Goal: Entertainment & Leisure: Consume media (video, audio)

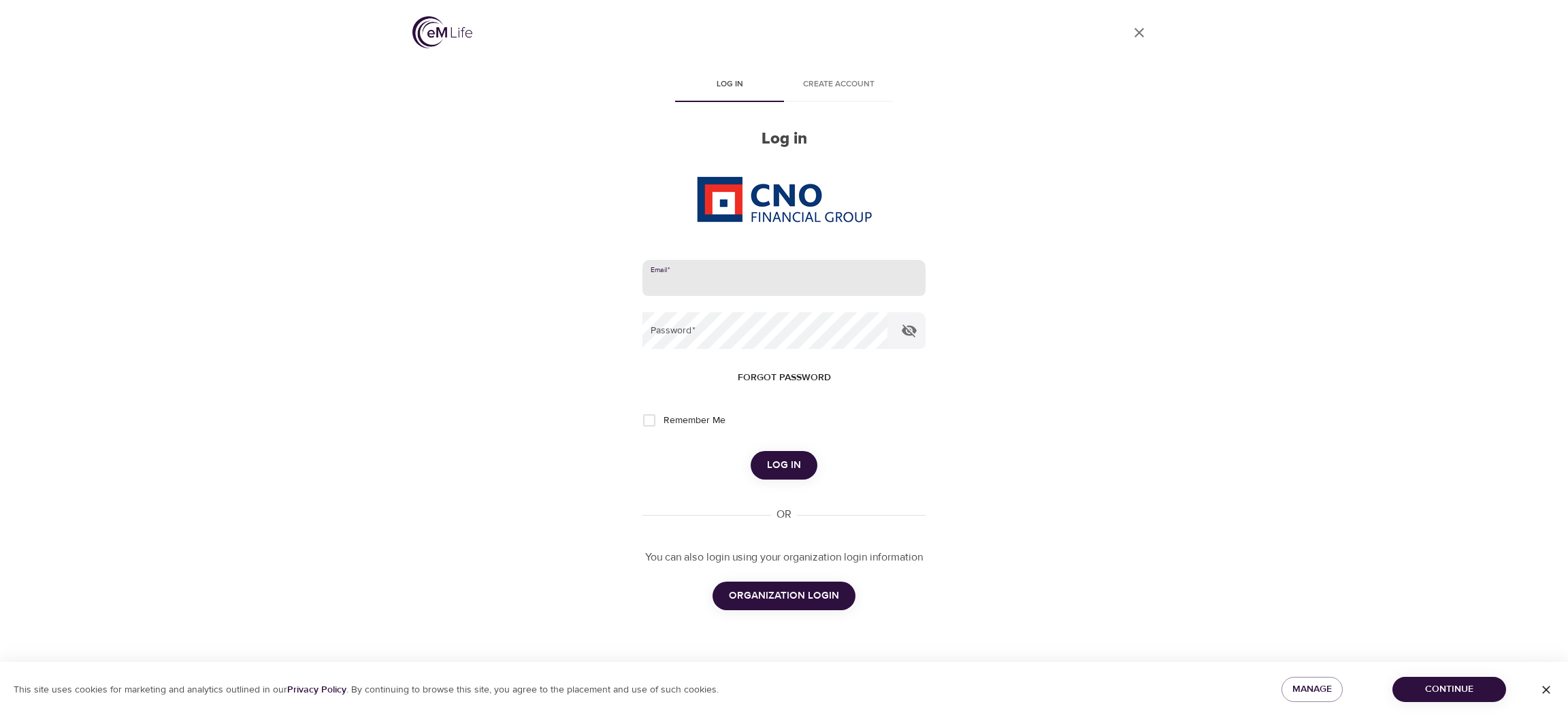
click at [765, 283] on input "email" at bounding box center [784, 278] width 283 height 37
type input "[PERSON_NAME][EMAIL_ADDRESS][DOMAIN_NAME]"
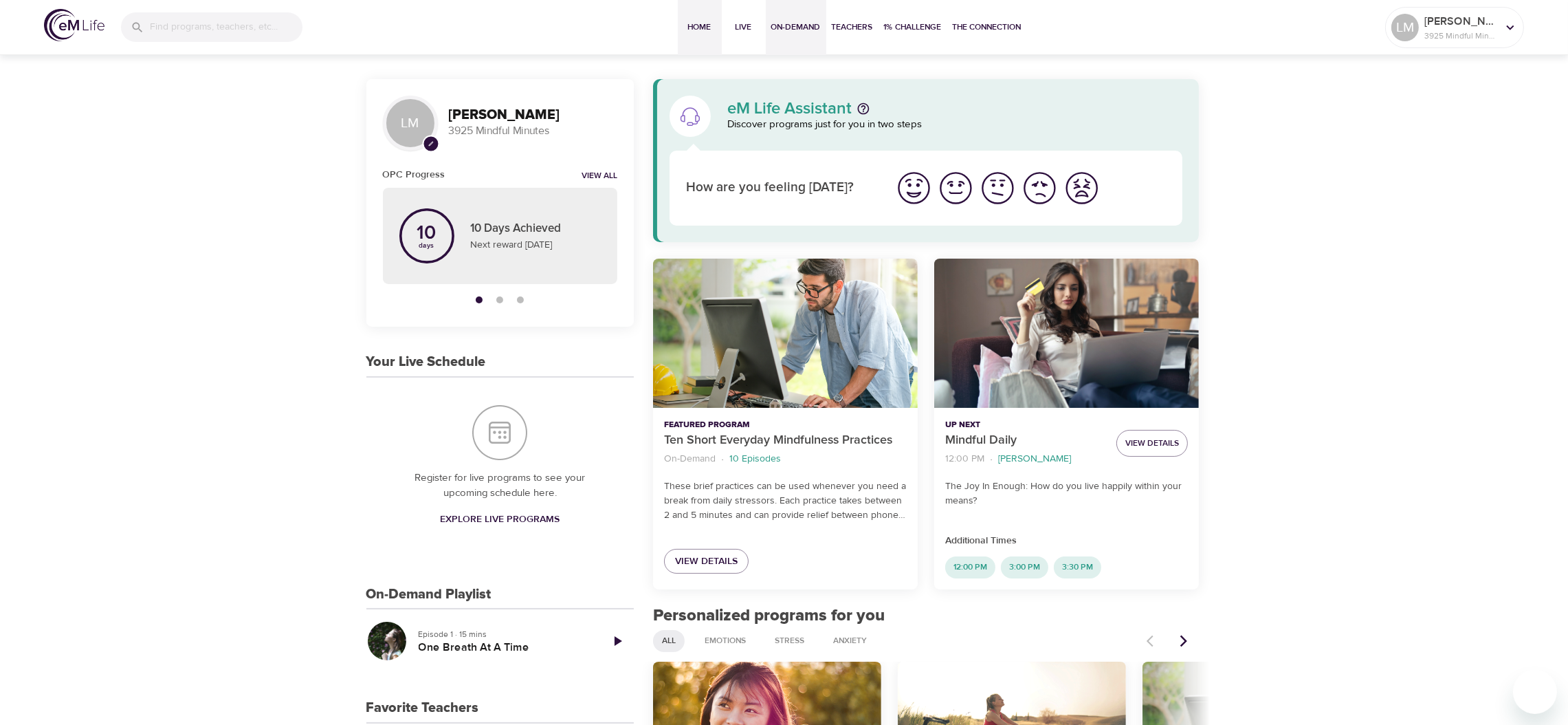
click at [810, 29] on span "On-Demand" at bounding box center [796, 26] width 49 height 14
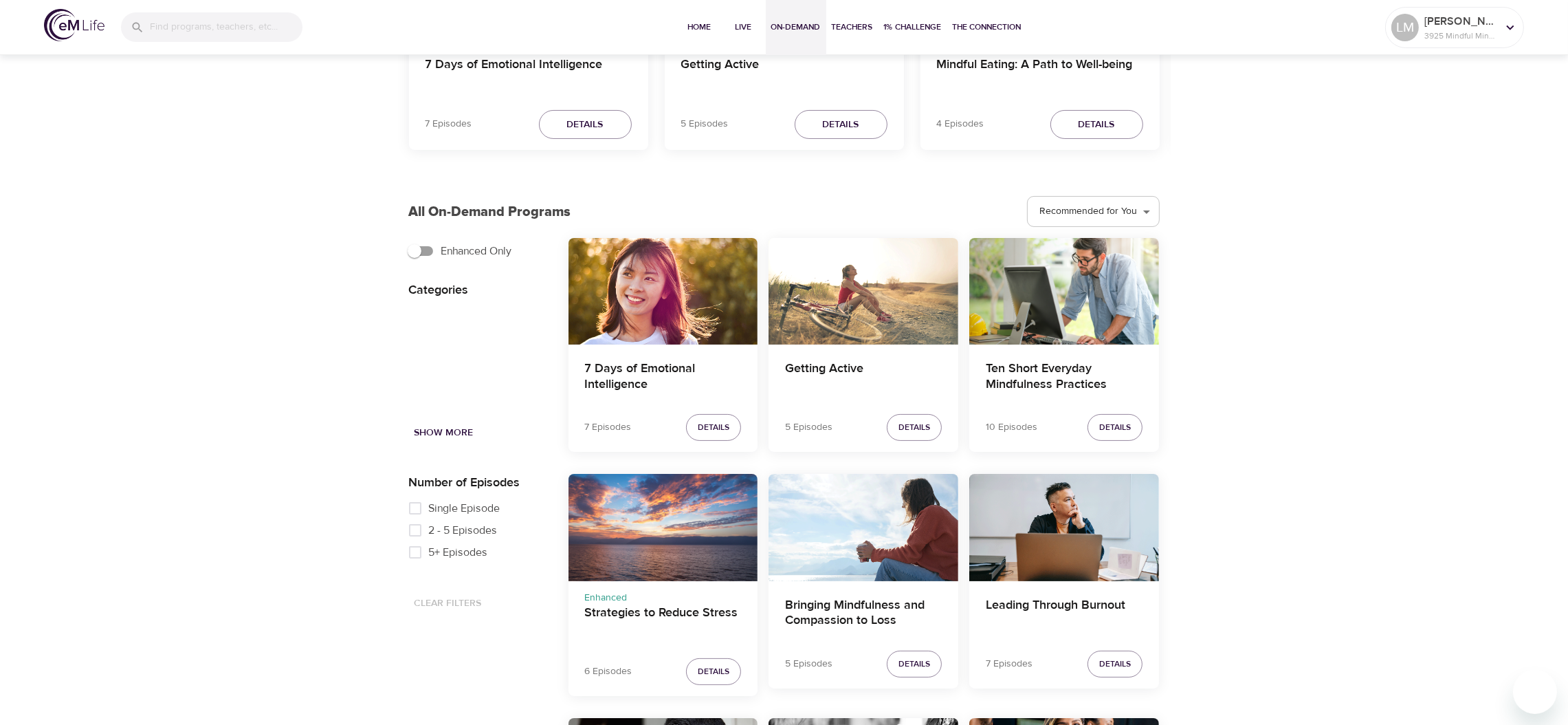
scroll to position [262, 0]
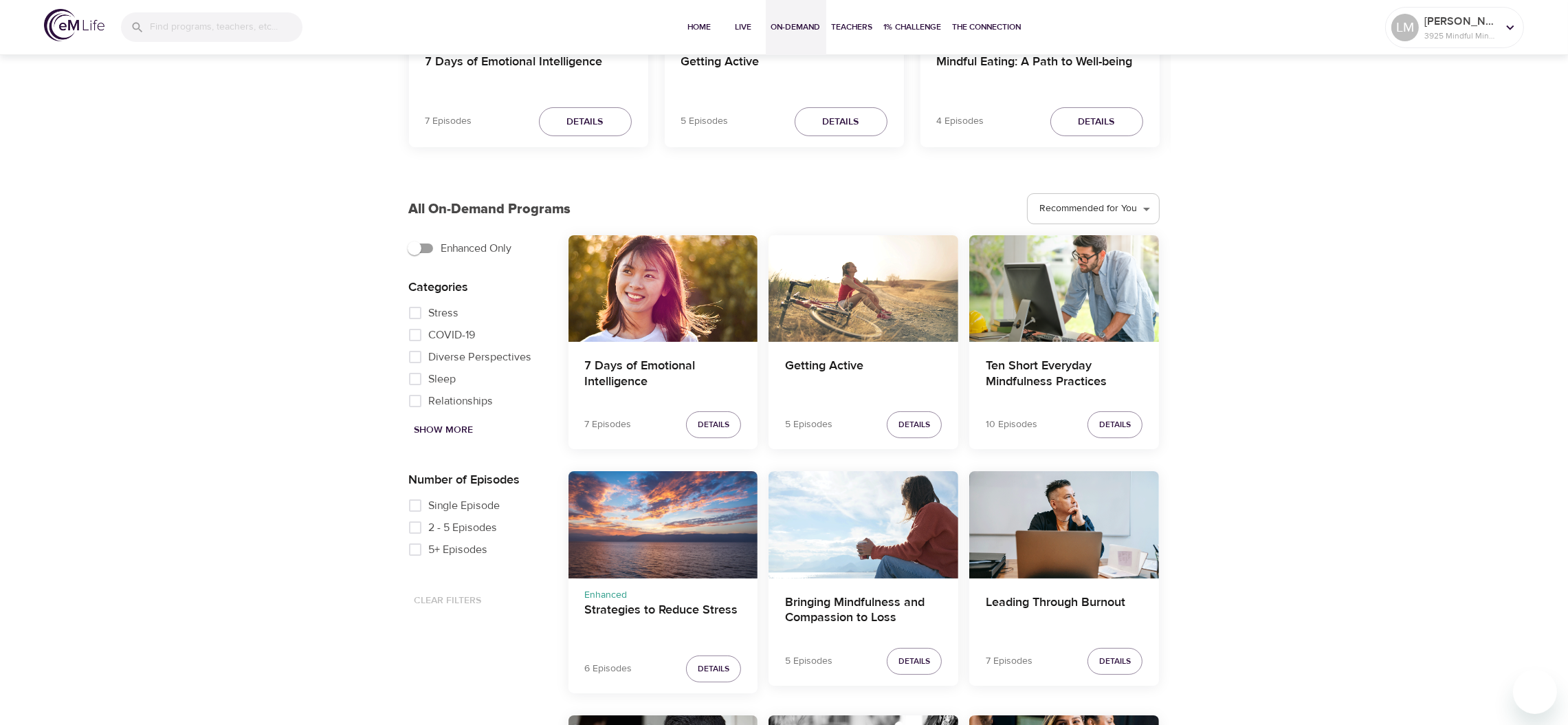
click at [415, 507] on input "Single Episode" at bounding box center [415, 505] width 27 height 22
checkbox input "true"
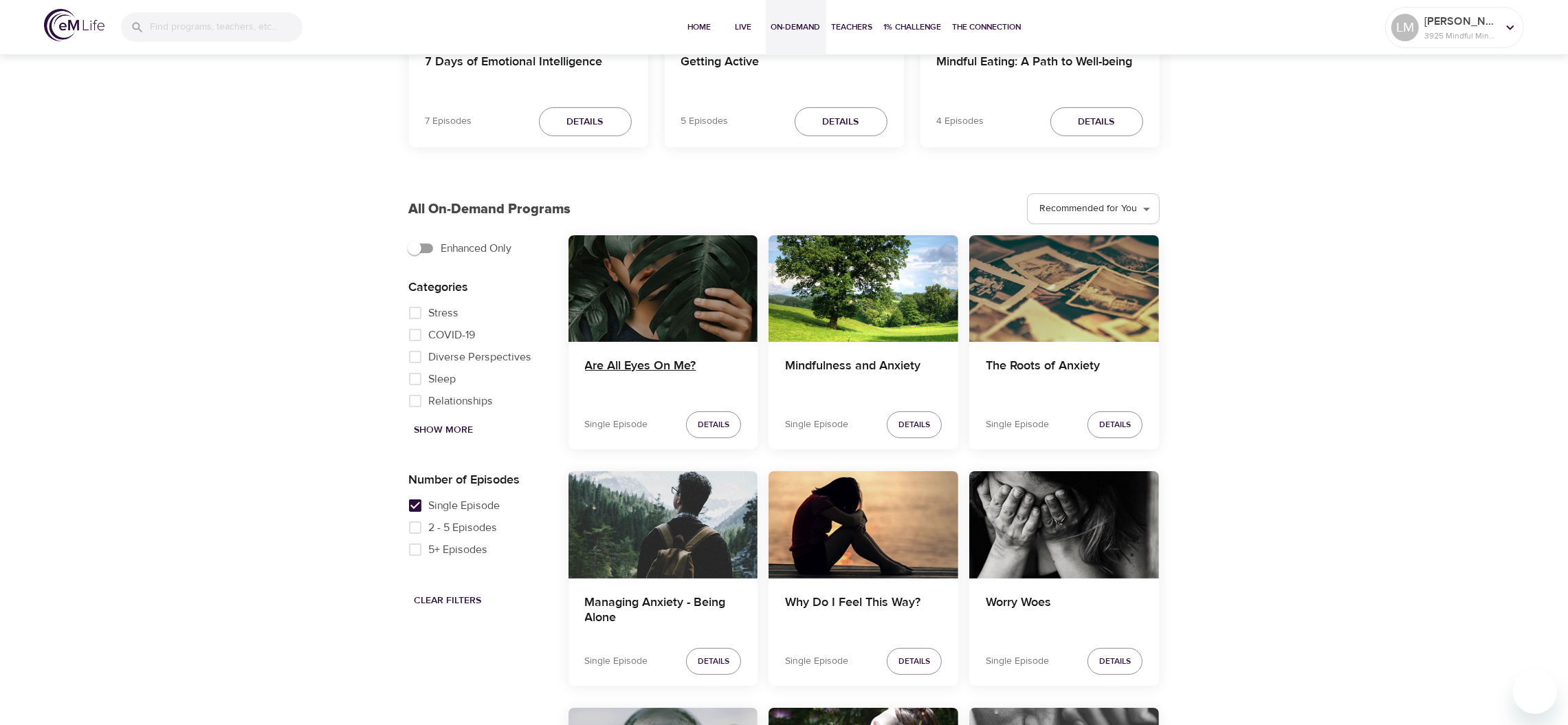
click at [668, 363] on h4 "Are All Eyes On Me?" at bounding box center [664, 375] width 157 height 33
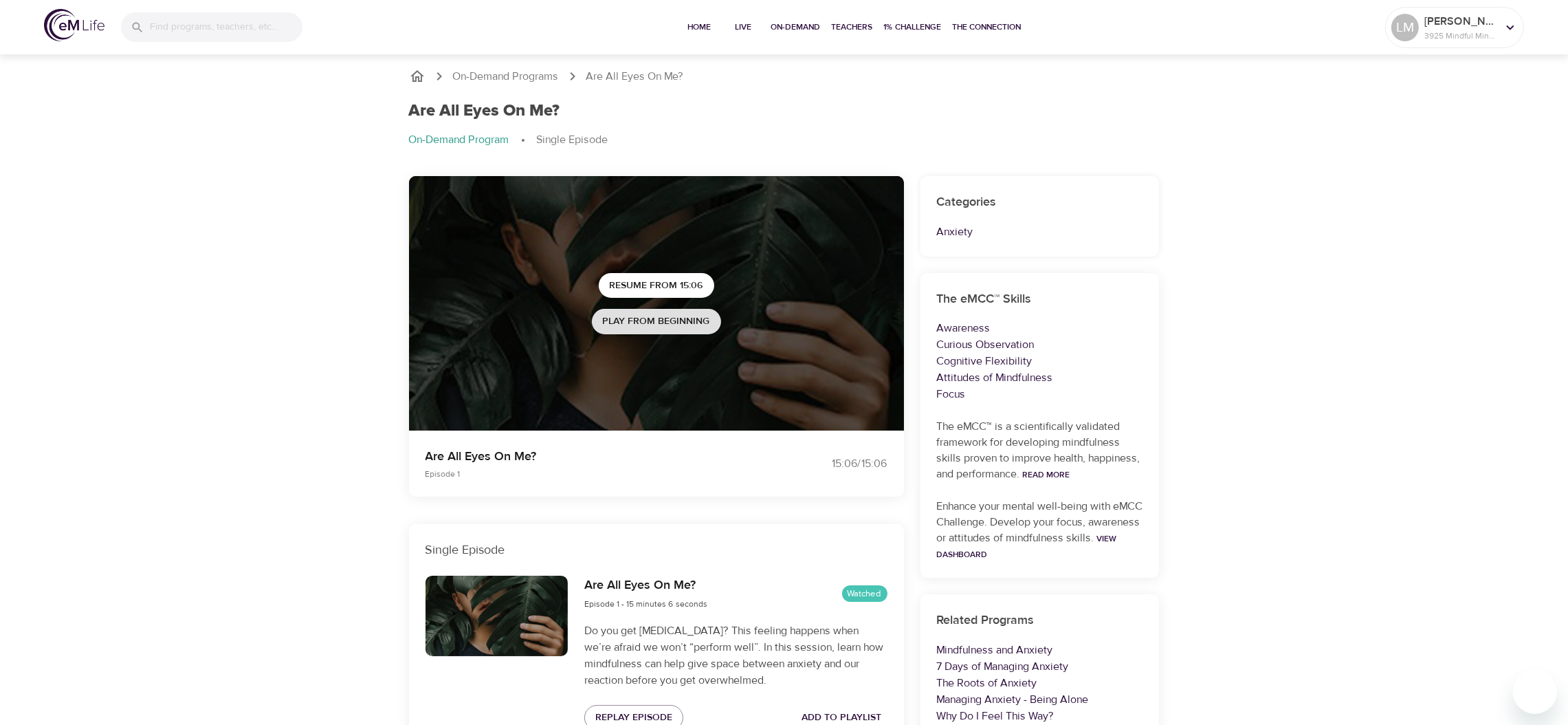
click at [632, 313] on span "Play from beginning" at bounding box center [657, 321] width 107 height 17
click at [1472, 30] on p "3925 Mindful Minutes" at bounding box center [1461, 36] width 73 height 12
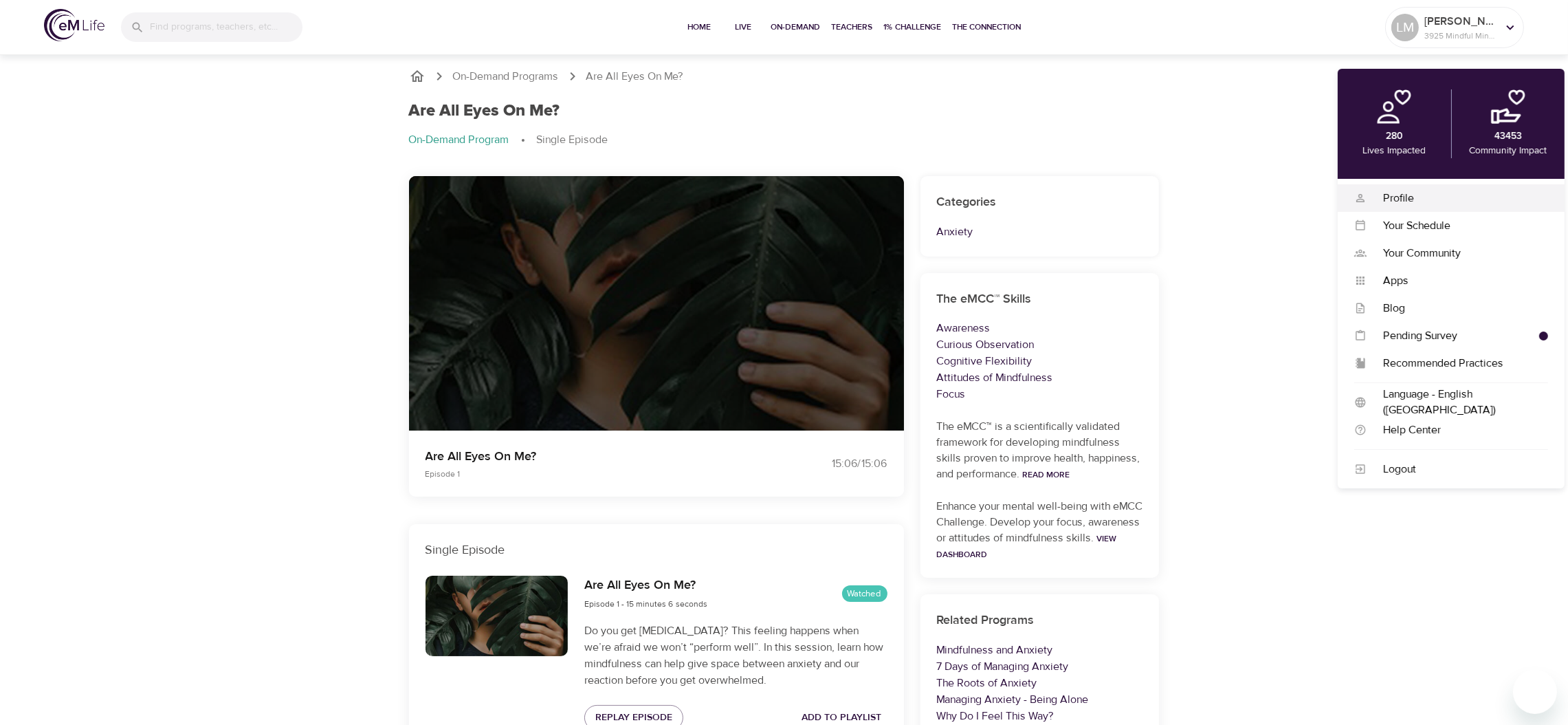
click at [1419, 201] on div "Profile" at bounding box center [1458, 198] width 181 height 16
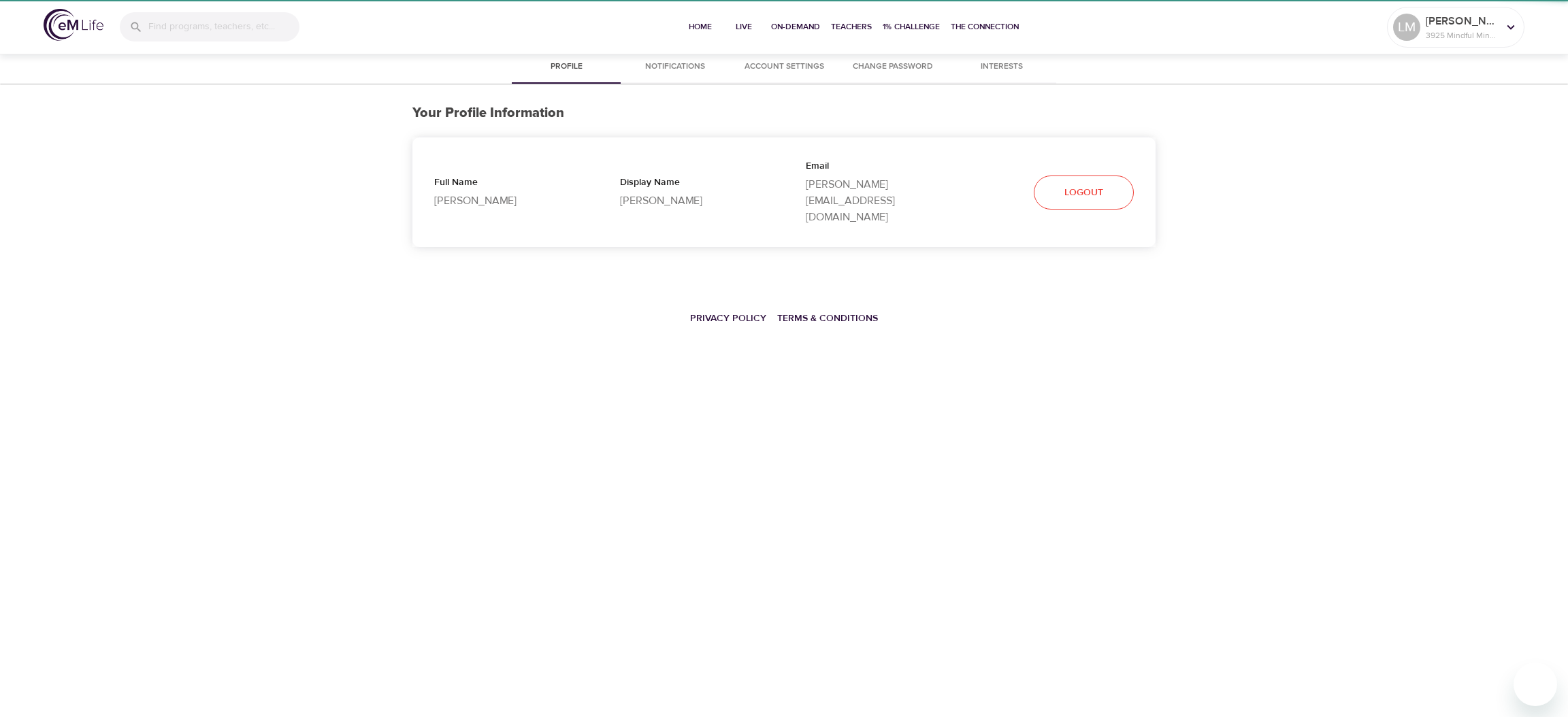
select select "10"
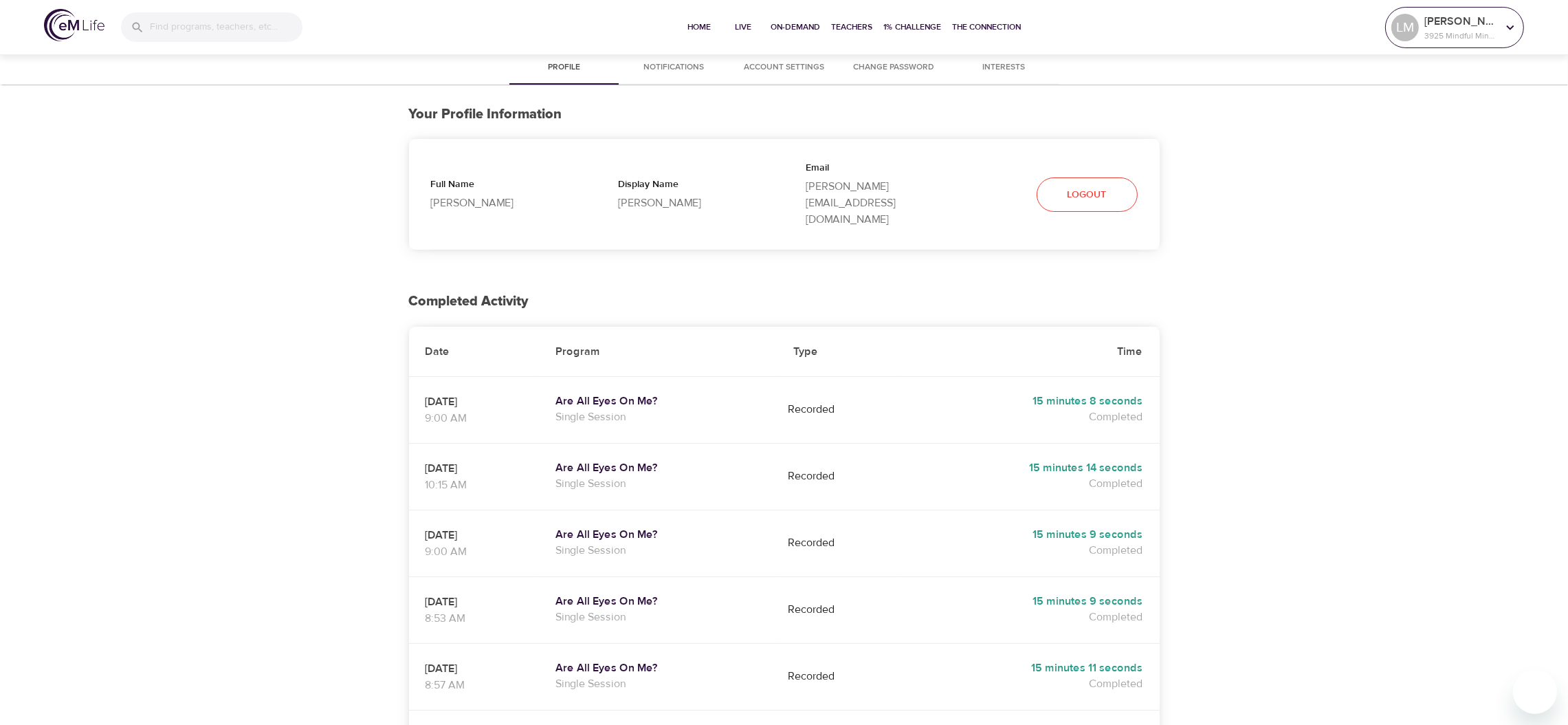
click at [1461, 45] on div "[PERSON_NAME] 3925 Mindful Minutes" at bounding box center [1454, 27] width 132 height 35
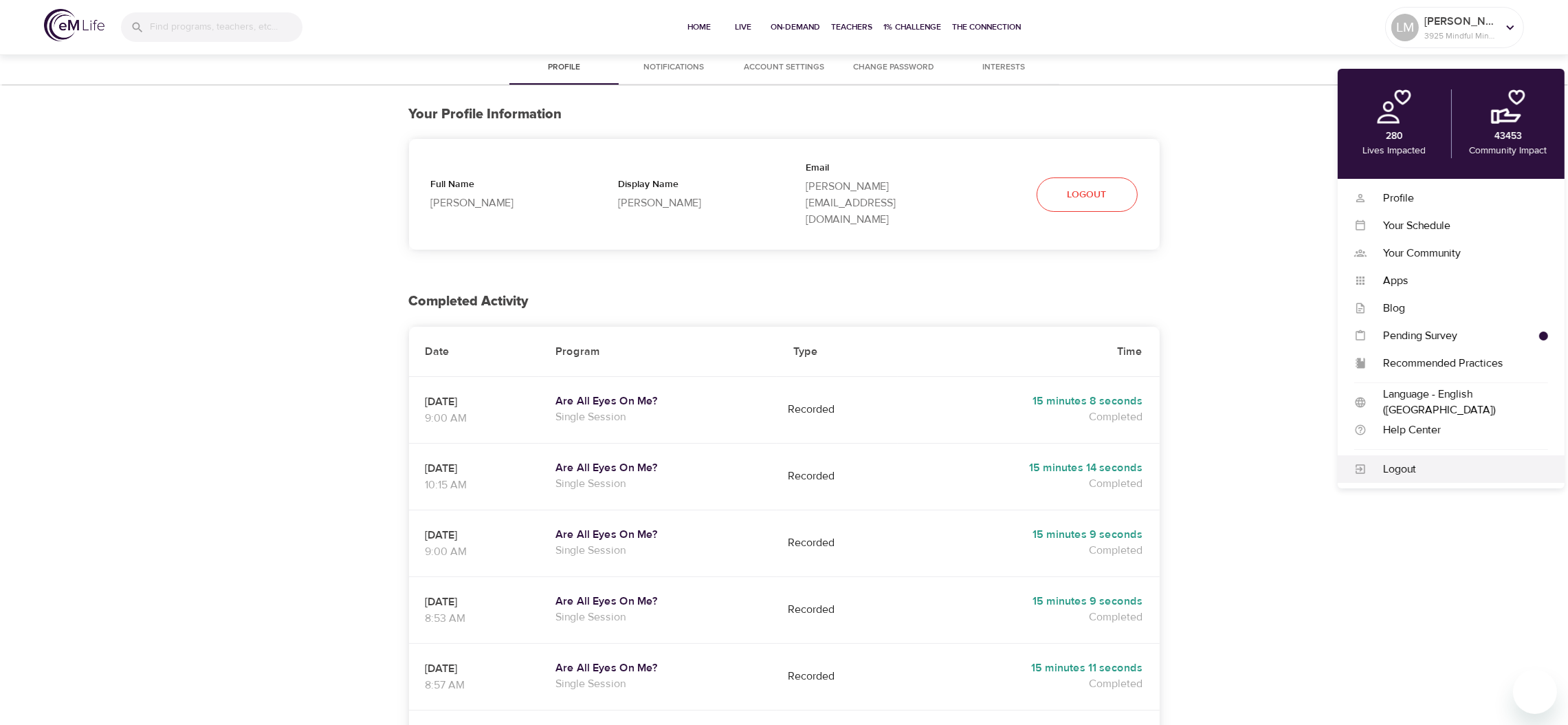
click at [1393, 476] on div "Logout" at bounding box center [1451, 468] width 227 height 27
